Goal: Check status

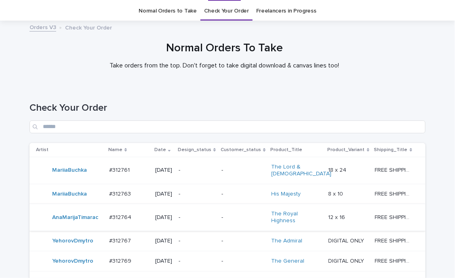
scroll to position [121, 0]
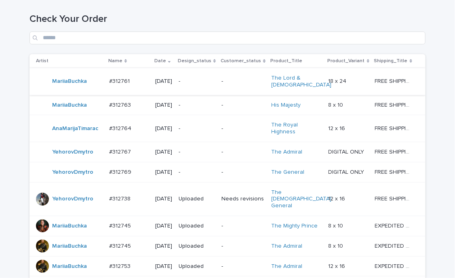
scroll to position [202, 0]
